Goal: Obtain resource: Obtain resource

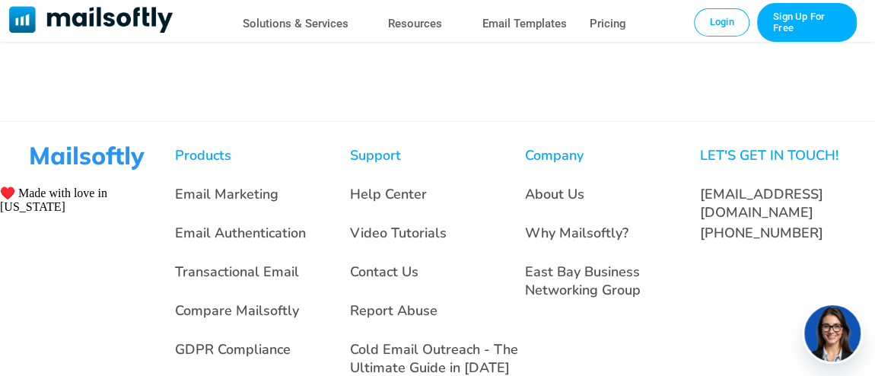
scroll to position [2818, 0]
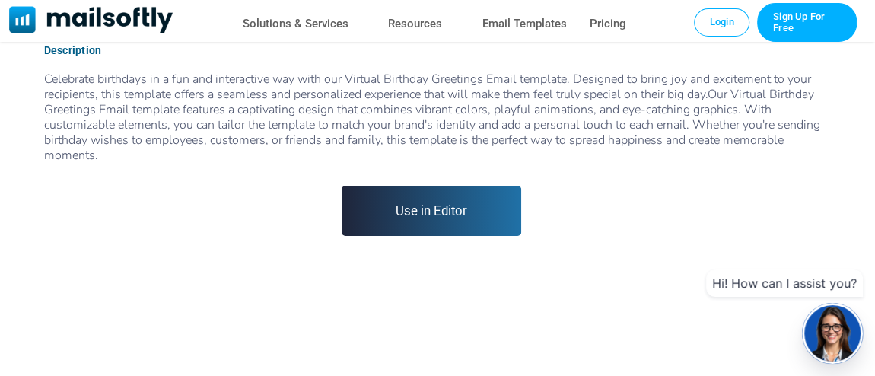
scroll to position [617, 0]
click at [408, 215] on link "Use in Editor" at bounding box center [431, 211] width 179 height 50
